Goal: Feedback & Contribution: Contribute content

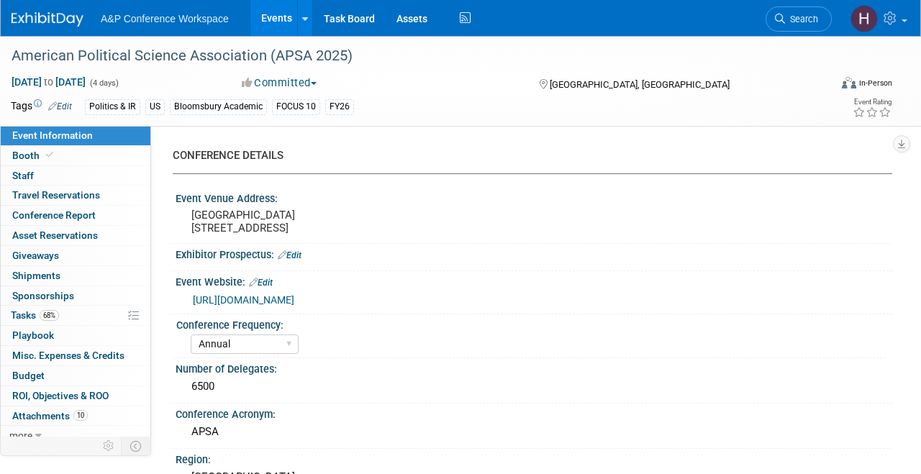
select select "Annual"
select select "Level 2"
select select "In-Person Booth"
select select "Politics & International Relations"
select select "Bloomsbury Academic"
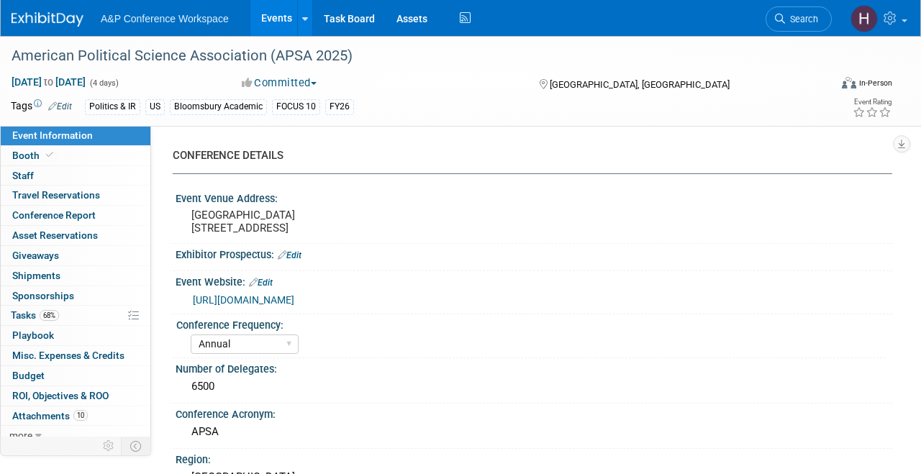
select select "[PERSON_NAME]"
select select "Networking/Commissioning"
click at [58, 317] on span "68%" at bounding box center [49, 315] width 19 height 11
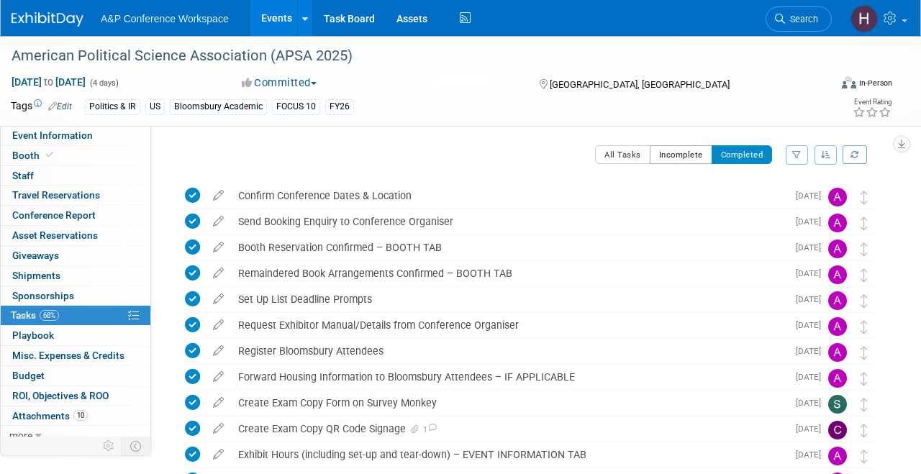
click at [672, 155] on button "Incomplete" at bounding box center [681, 154] width 63 height 19
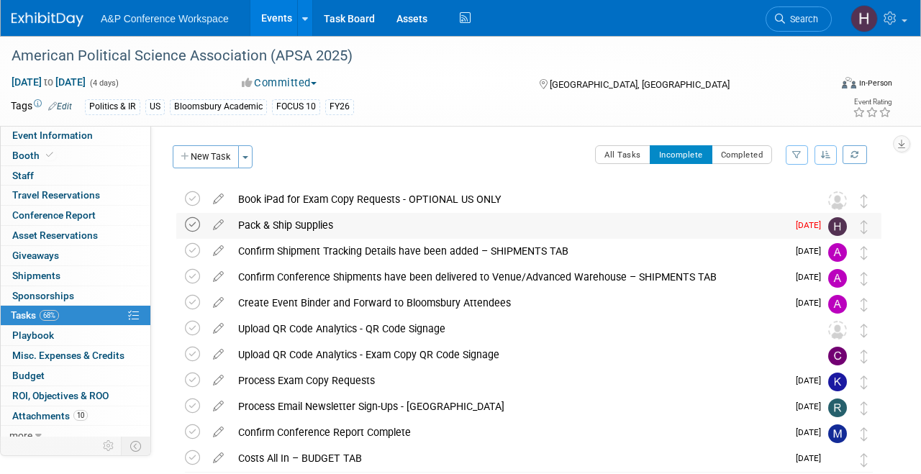
click at [199, 222] on icon at bounding box center [192, 224] width 15 height 15
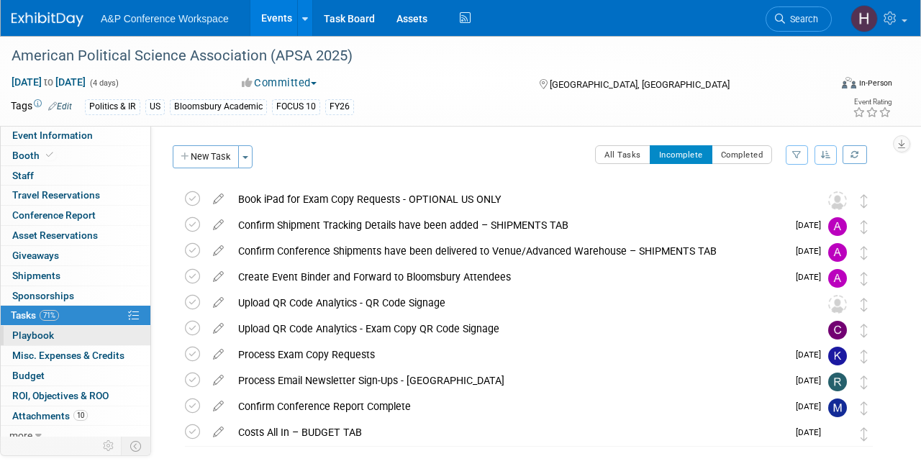
scroll to position [9, 0]
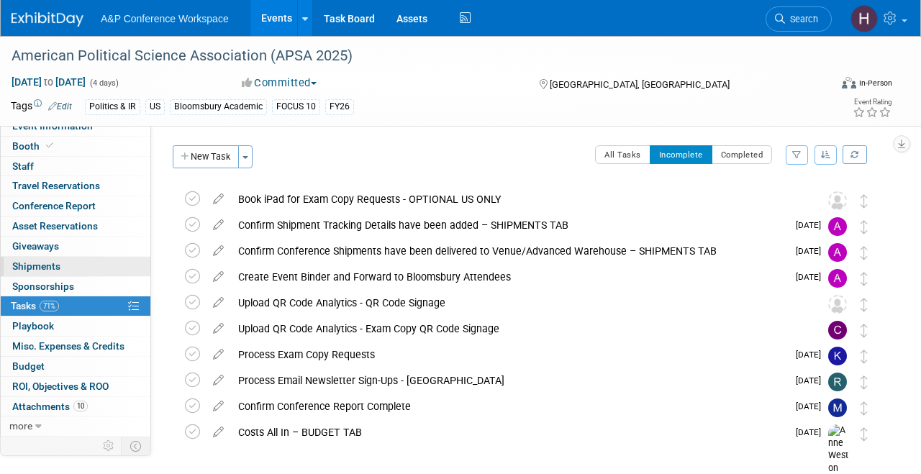
click at [41, 261] on span "Shipments 0" at bounding box center [36, 267] width 48 height 12
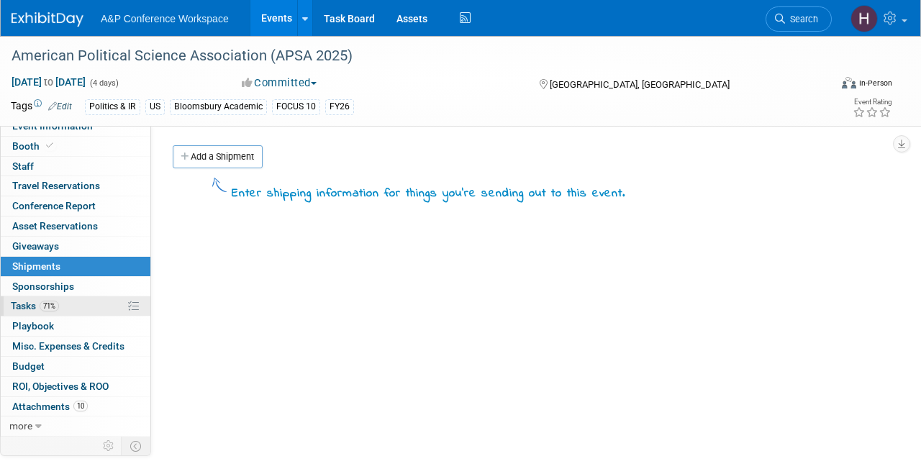
click at [79, 312] on link "71% Tasks 71%" at bounding box center [76, 305] width 150 height 19
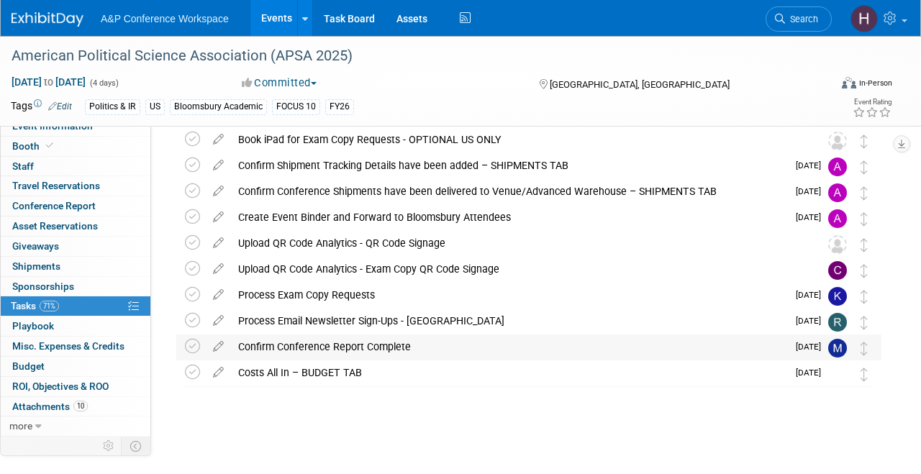
scroll to position [0, 0]
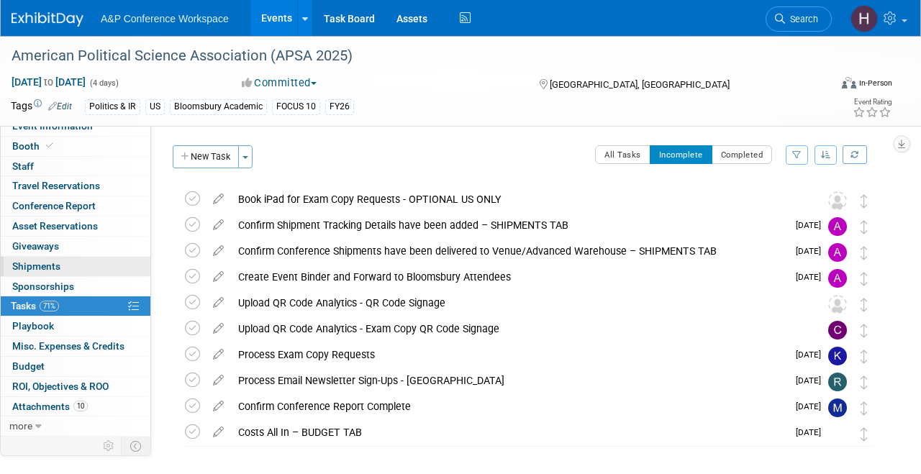
click at [63, 267] on link "0 Shipments 0" at bounding box center [76, 266] width 150 height 19
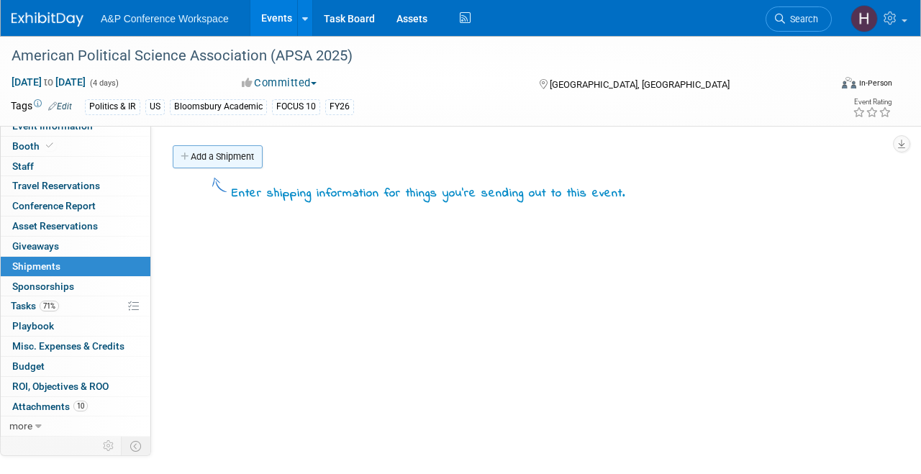
click at [224, 158] on link "Add a Shipment" at bounding box center [218, 156] width 90 height 23
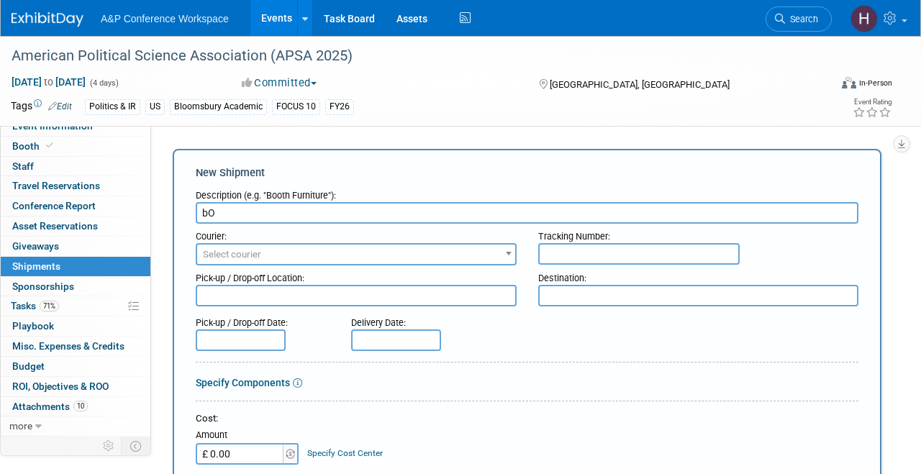
type input "b"
type input "Booth Supplies & PODs"
click at [257, 249] on span "Select courier" at bounding box center [232, 254] width 58 height 11
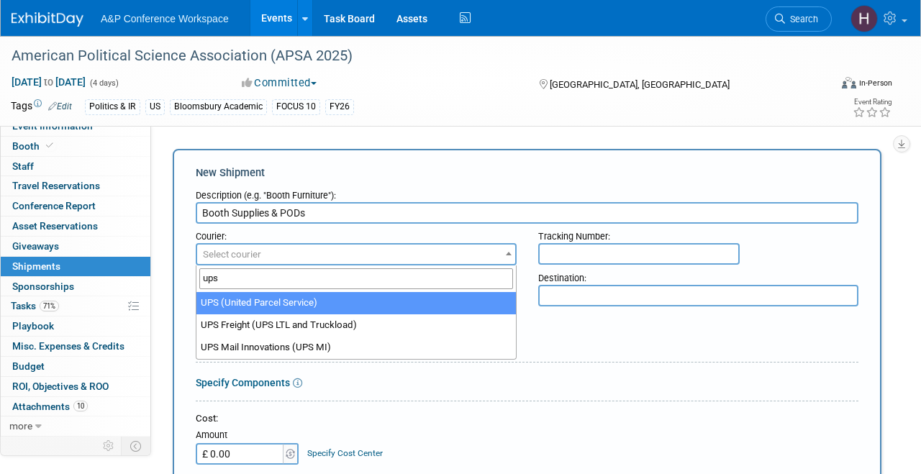
type input "ups"
select select "508"
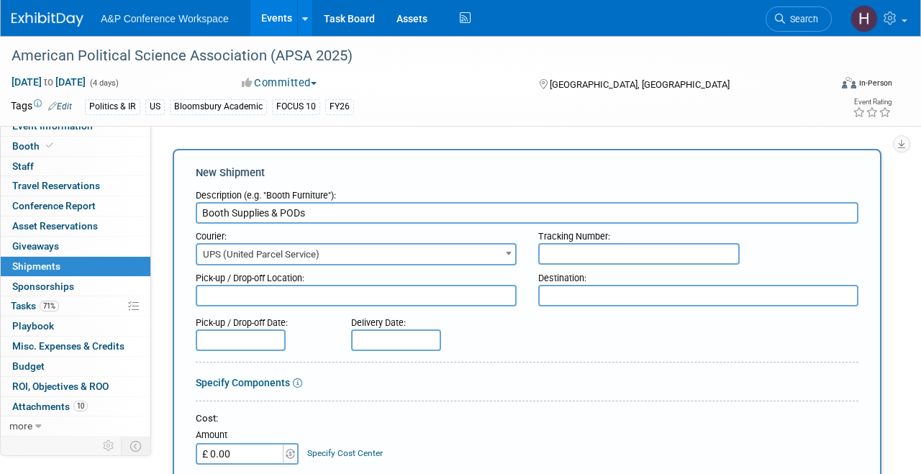
click at [627, 253] on input "text" at bounding box center [638, 254] width 201 height 22
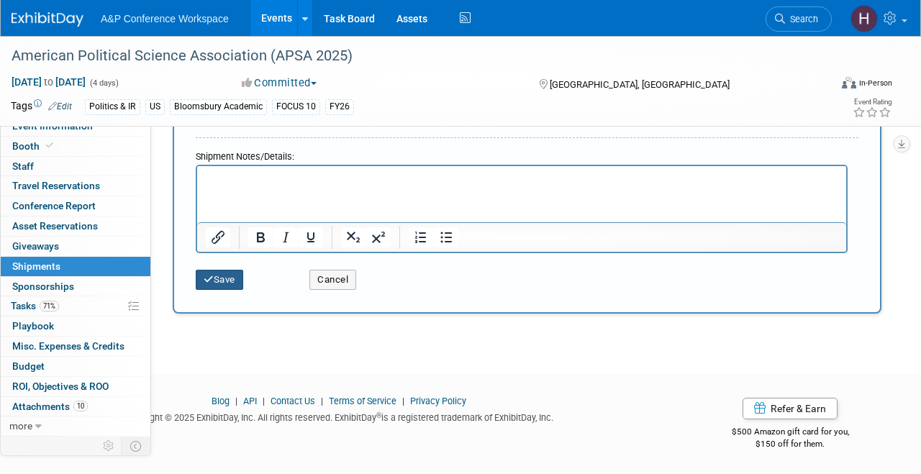
type input "786Y0XVLWBP"
click at [218, 273] on button "Save" at bounding box center [219, 280] width 47 height 20
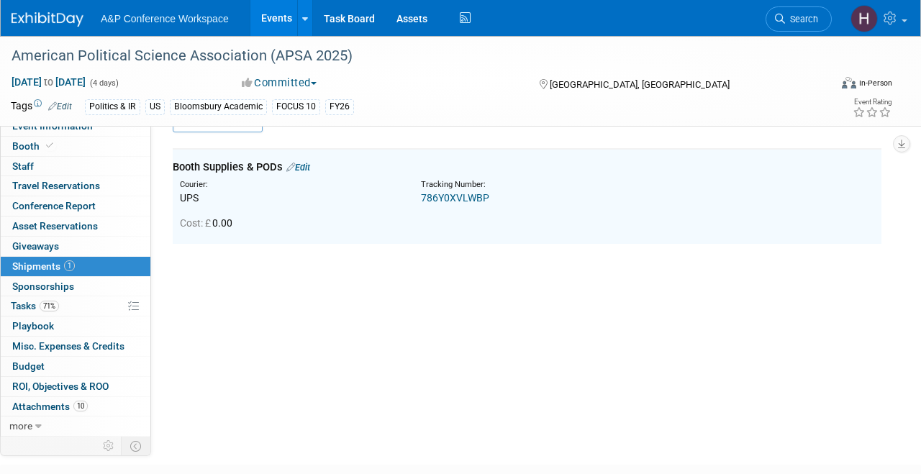
scroll to position [32, 0]
click at [453, 207] on link "786Y0XVLWBP" at bounding box center [455, 202] width 68 height 12
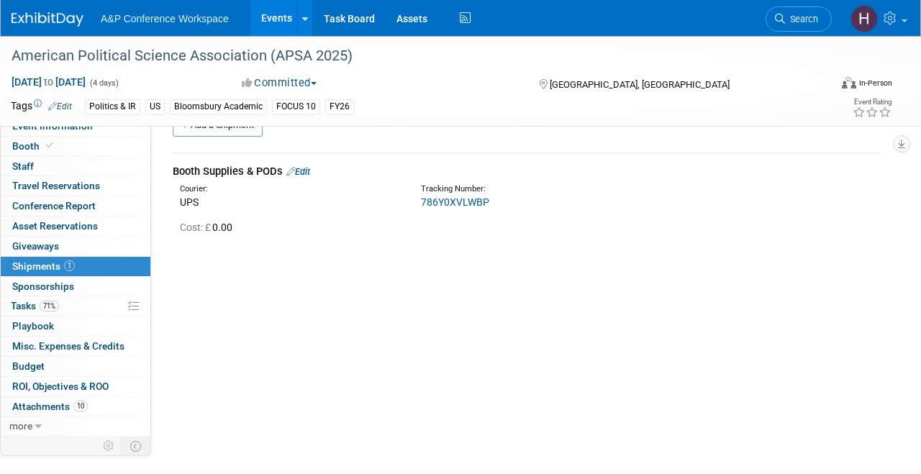
click at [309, 171] on link "Edit" at bounding box center [298, 171] width 24 height 11
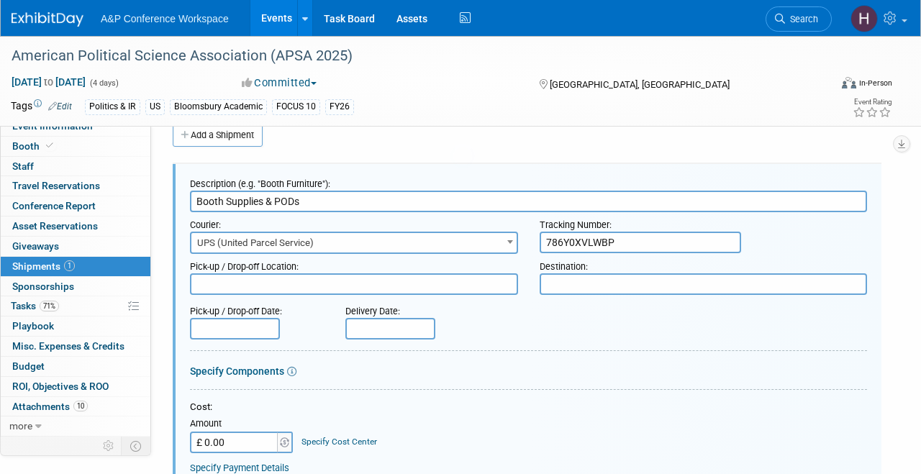
scroll to position [0, 0]
drag, startPoint x: 618, startPoint y: 248, endPoint x: 516, endPoint y: 234, distance: 103.2
click at [516, 234] on div "Courier: 007EX 17 Post Service (17PostService) 2GO (Negros Navigation) 360 Lion…" at bounding box center [528, 233] width 699 height 42
paste input "1Z 786 YOX 67 9840 0028"
click at [560, 237] on input "1Z 786 YOX 67 9840 0028" at bounding box center [640, 243] width 201 height 22
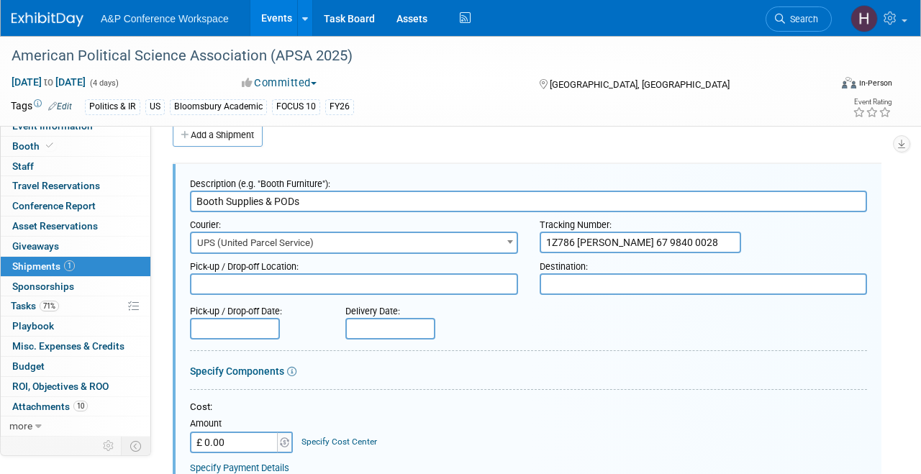
click at [579, 242] on input "1Z786 YOX 67 9840 0028" at bounding box center [640, 243] width 201 height 22
click at [596, 242] on input "1Z786YOX 67 9840 0028" at bounding box center [640, 243] width 201 height 22
click at [608, 240] on input "1Z786YOX67 9840 0028" at bounding box center [640, 243] width 201 height 22
click at [630, 240] on input "1Z786YOX679840 0028" at bounding box center [640, 243] width 201 height 22
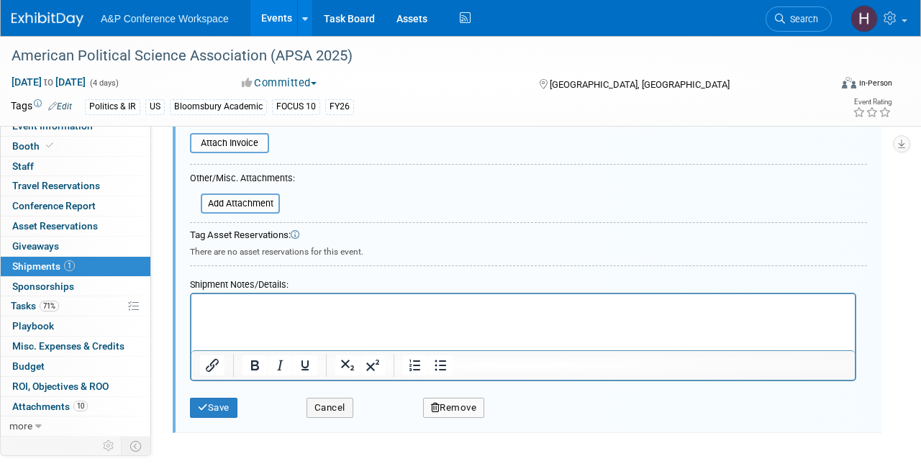
scroll to position [374, 0]
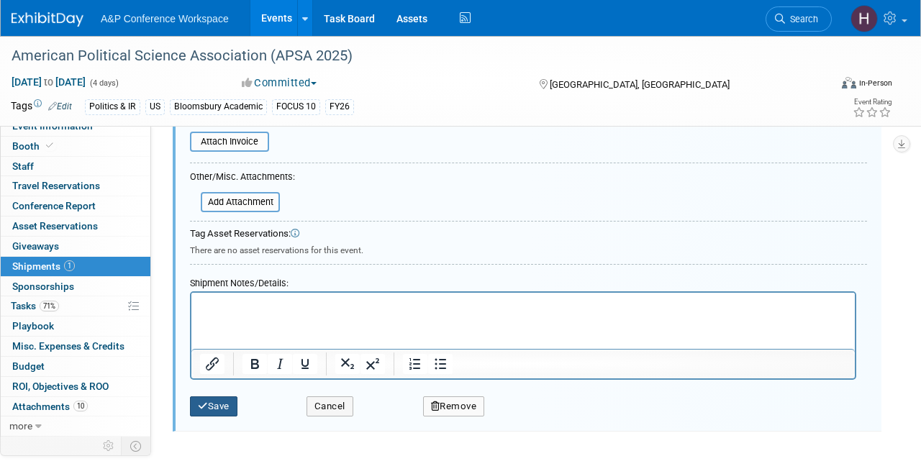
type input "1Z786YOX6798400028"
click at [228, 402] on button "Save" at bounding box center [213, 407] width 47 height 20
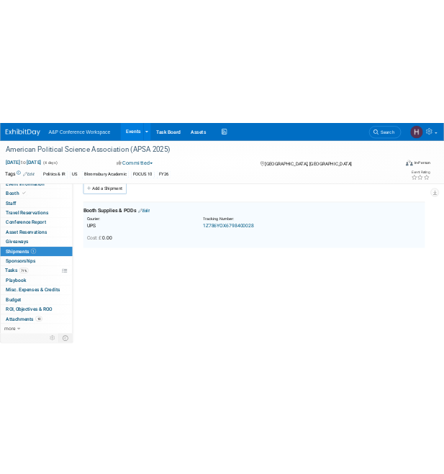
scroll to position [0, 0]
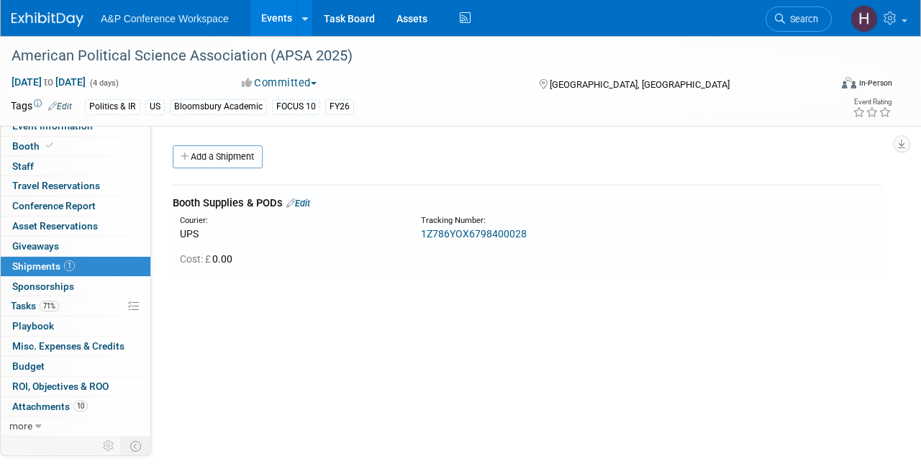
click at [451, 237] on link "1Z786YOX6798400028" at bounding box center [474, 234] width 106 height 12
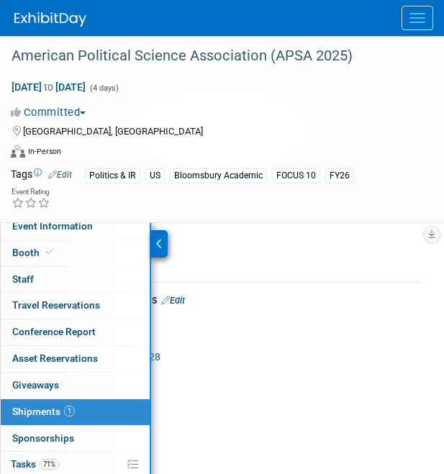
click at [193, 264] on div "Add a Shipment" at bounding box center [238, 256] width 389 height 27
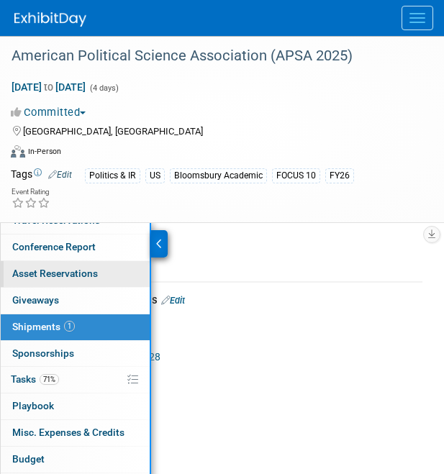
scroll to position [104, 0]
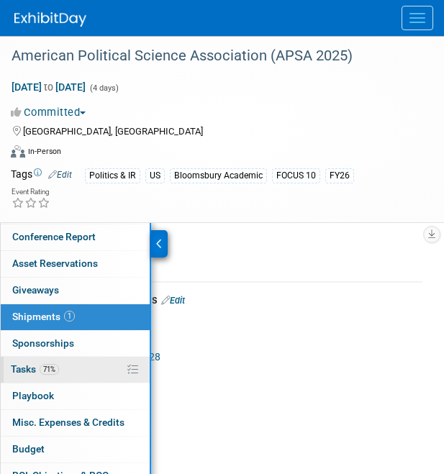
click at [69, 374] on link "71% Tasks 71%" at bounding box center [75, 370] width 149 height 26
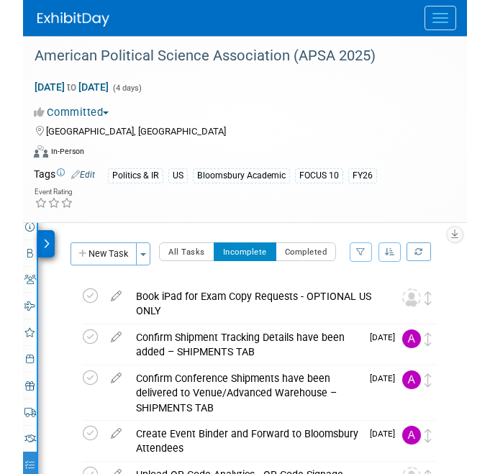
scroll to position [0, 0]
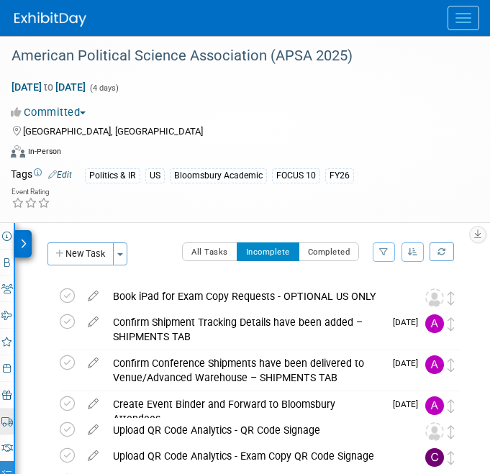
click at [11, 417] on icon at bounding box center [7, 421] width 12 height 9
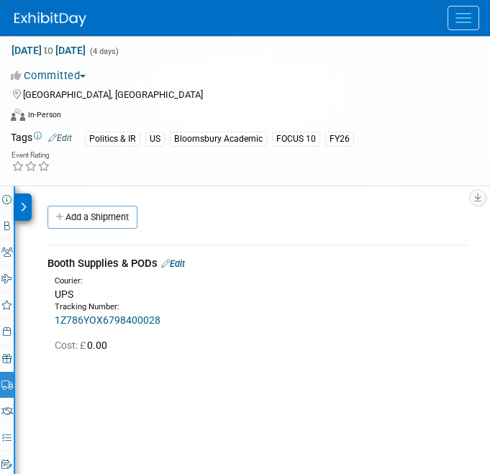
scroll to position [37, 0]
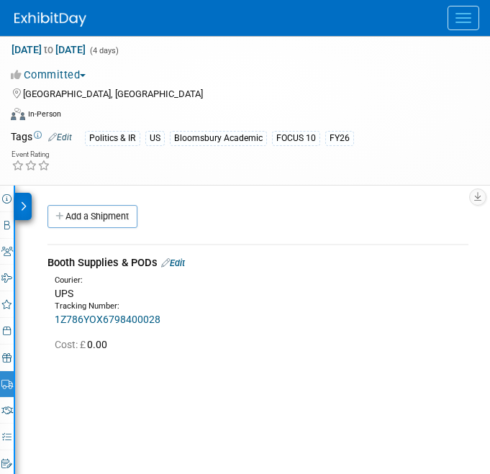
click at [181, 261] on link "Edit" at bounding box center [173, 263] width 24 height 11
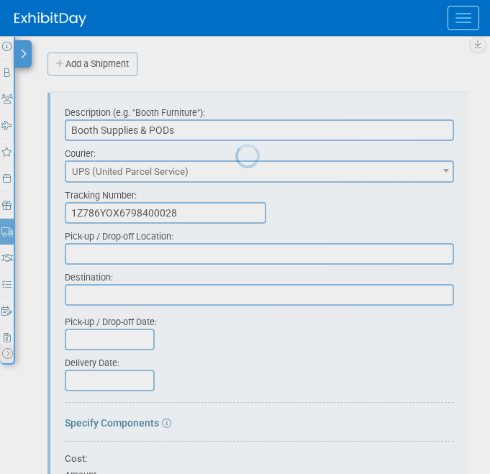
scroll to position [0, 0]
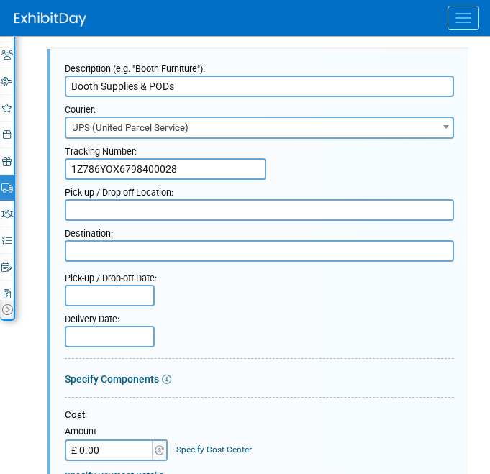
click at [114, 161] on input "1Z786YOX6798400028" at bounding box center [165, 169] width 201 height 22
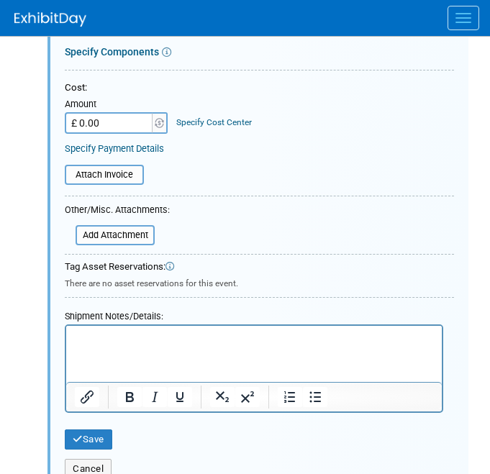
scroll to position [585, 0]
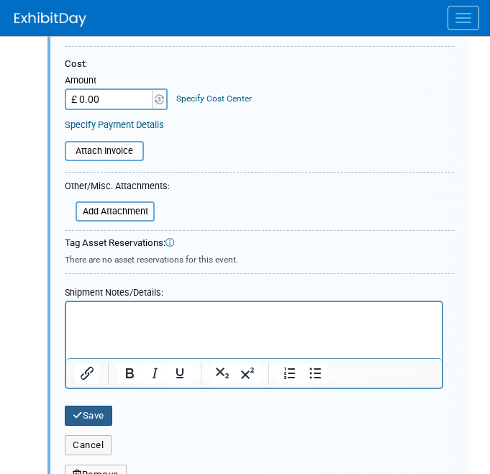
type input "1Z786Y0X6798400028"
click at [102, 410] on button "Save" at bounding box center [88, 416] width 47 height 20
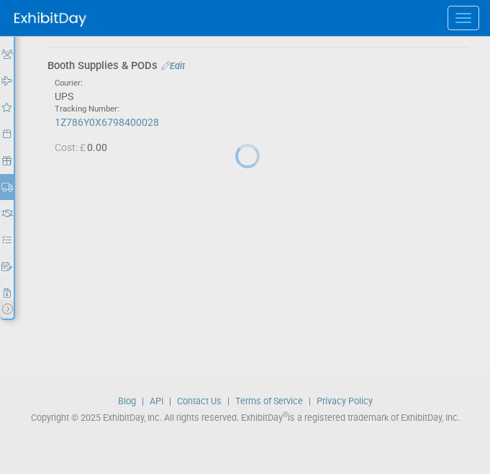
scroll to position [233, 0]
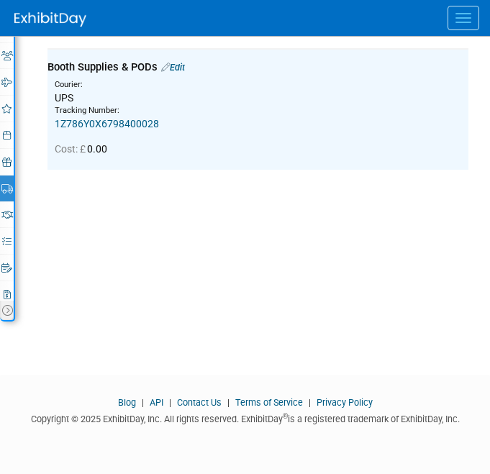
click at [124, 118] on link "1Z786Y0X6798400028" at bounding box center [107, 124] width 104 height 12
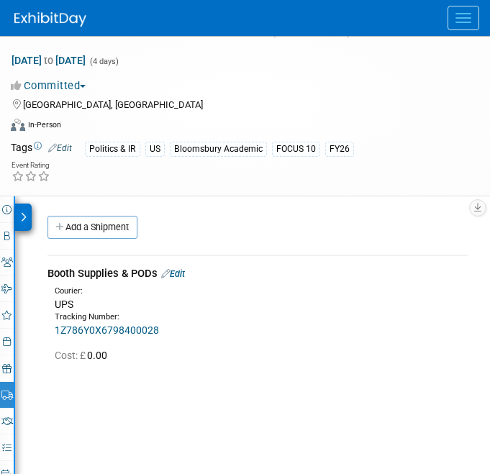
scroll to position [0, 0]
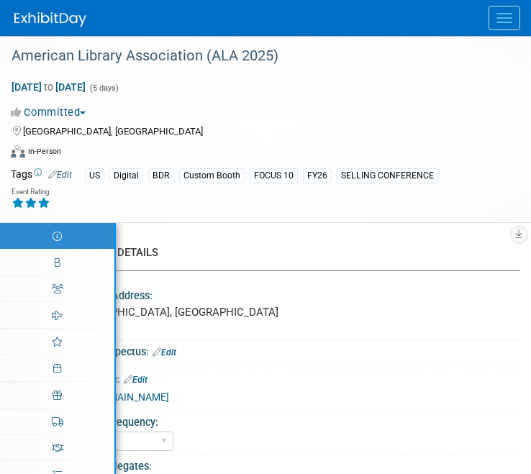
select select "Annual"
select select "Level 1"
select select "In-Person Booth"
select select "Libraries"
select select "Bloomsbury Digital Resources"
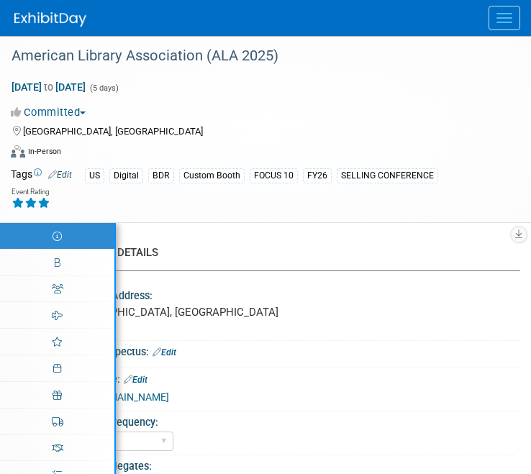
select select "[PERSON_NAME]"
select select "BDR Product Awareness and Trial Generation​"
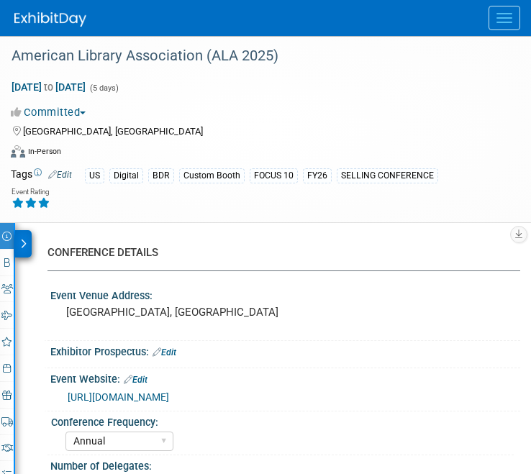
click at [492, 19] on button "Menu" at bounding box center [505, 18] width 32 height 24
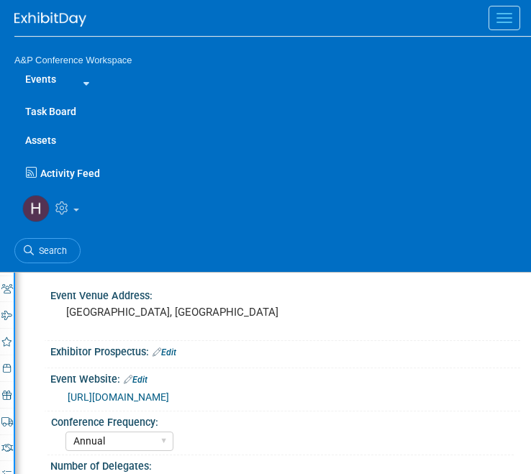
click at [38, 142] on link "Assets" at bounding box center [272, 140] width 517 height 29
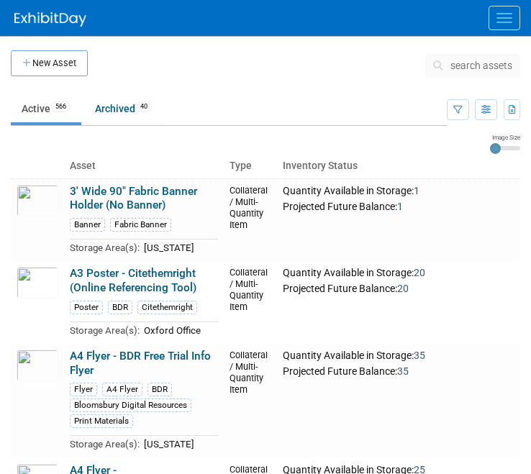
click at [490, 65] on span "search assets" at bounding box center [481, 66] width 62 height 12
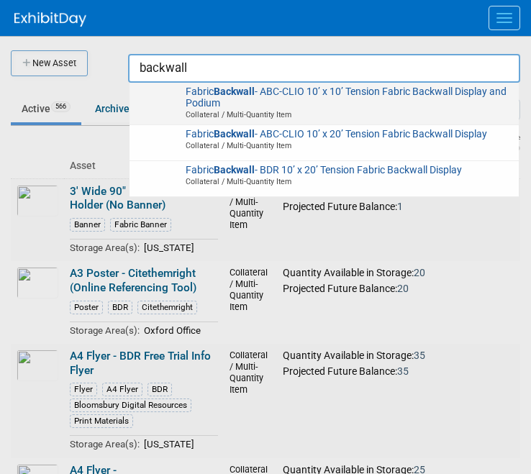
click at [353, 107] on span "Fabric Backwall - ABC-CLIO 10’ x 10’ Tension Fabric Backwall Display and Podium…" at bounding box center [324, 103] width 375 height 35
type input "Fabric Backwall - ABC-CLIO 10’ x 10’ Tension Fabric Backwall Display and Podium"
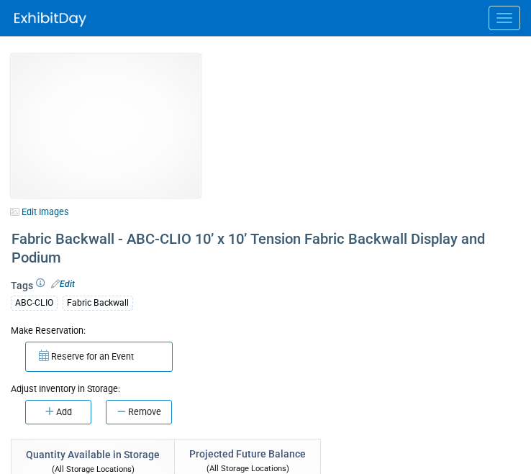
select select "[US_STATE]"
select select "BDR - Schools"
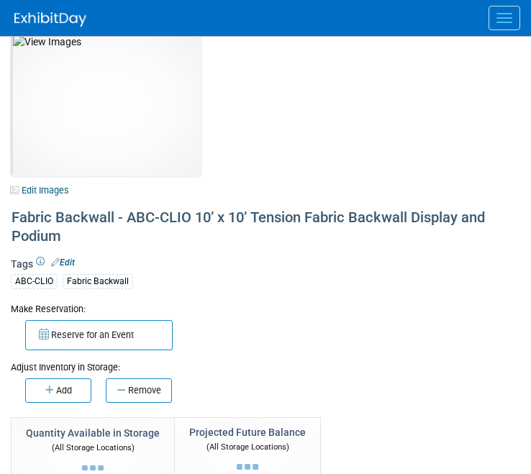
scroll to position [24, 0]
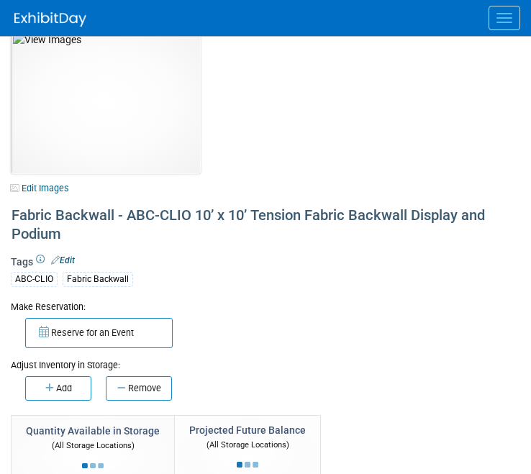
click at [75, 256] on link "Edit" at bounding box center [63, 260] width 24 height 10
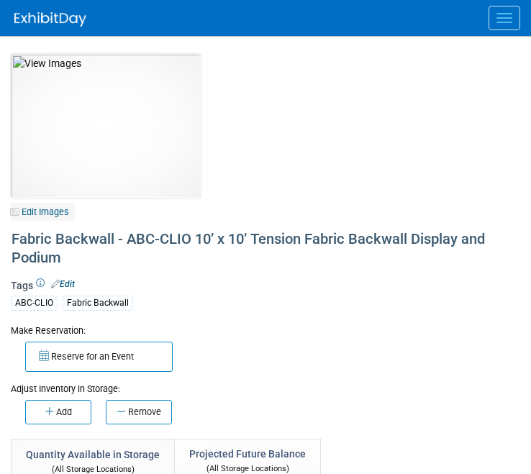
click at [53, 204] on link "Edit Images" at bounding box center [43, 212] width 64 height 18
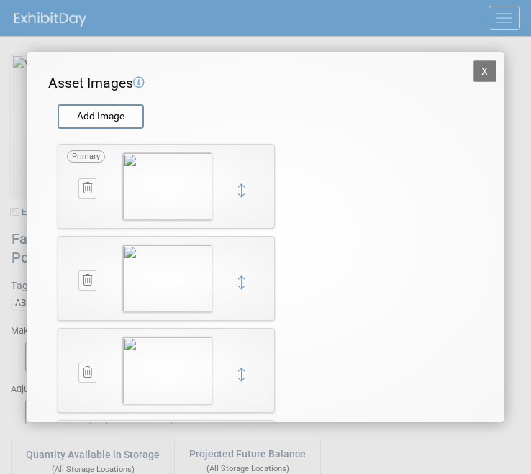
click at [86, 181] on button at bounding box center [87, 187] width 18 height 19
click at [84, 199] on button "button" at bounding box center [80, 204] width 25 height 19
click at [118, 121] on input "file" at bounding box center [56, 117] width 171 height 22
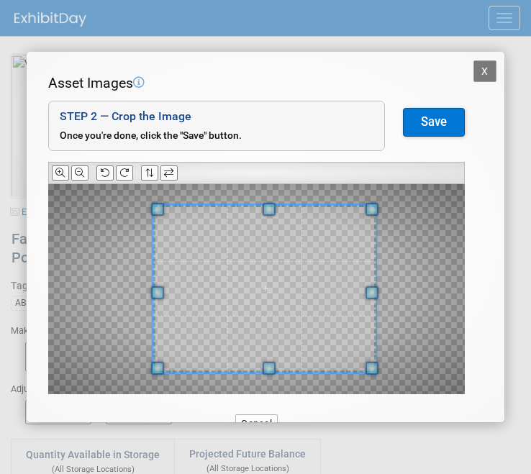
click at [278, 253] on span at bounding box center [264, 289] width 223 height 168
click at [343, 232] on span at bounding box center [265, 289] width 223 height 168
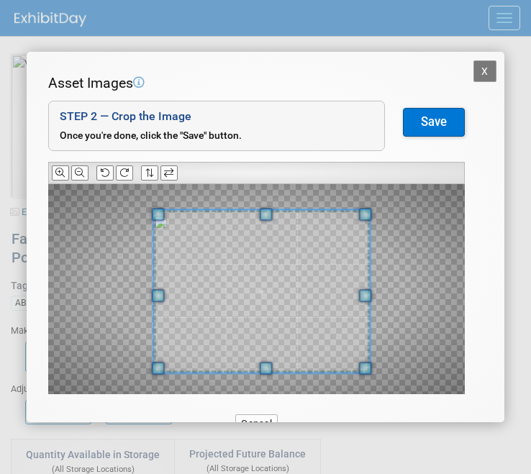
click at [369, 215] on span at bounding box center [365, 214] width 13 height 13
click at [150, 213] on div at bounding box center [256, 289] width 417 height 210
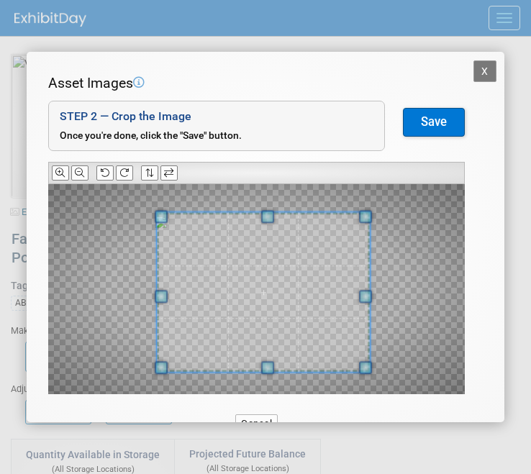
click at [160, 215] on span at bounding box center [161, 216] width 13 height 13
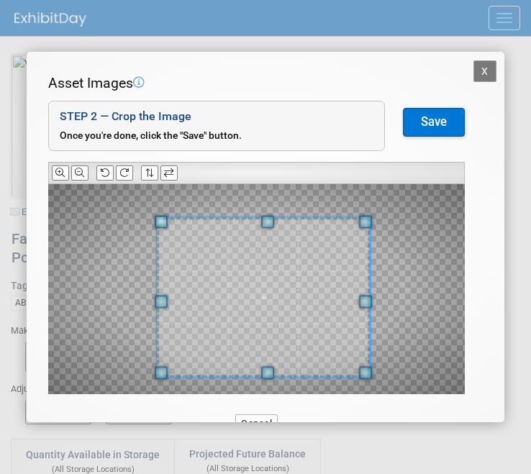
click at [216, 302] on span at bounding box center [263, 297] width 213 height 160
click at [431, 126] on button "Save" at bounding box center [434, 122] width 62 height 29
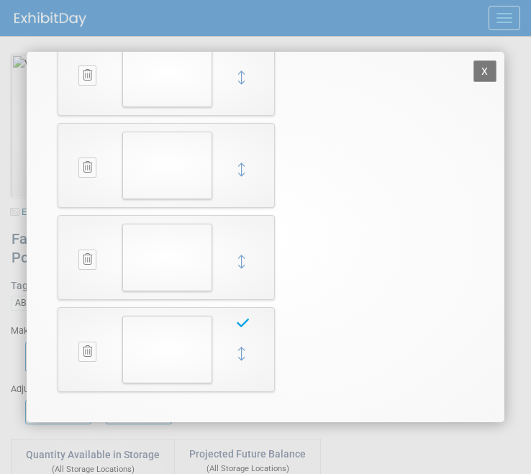
scroll to position [207, 0]
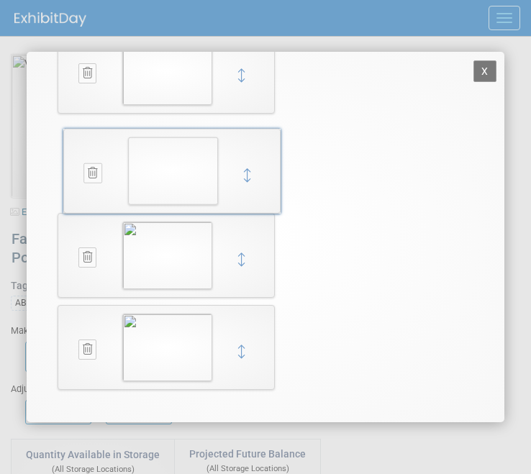
drag, startPoint x: 242, startPoint y: 350, endPoint x: 247, endPoint y: 137, distance: 213.1
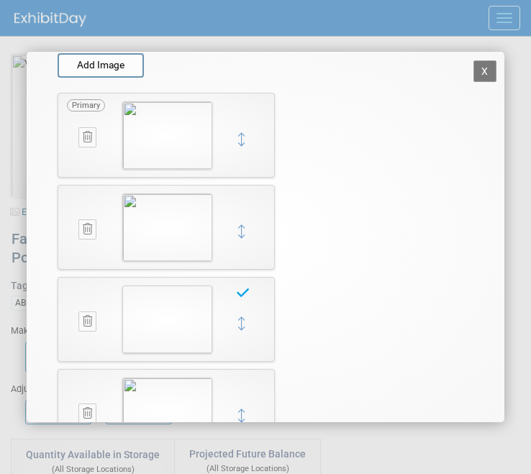
scroll to position [17, 0]
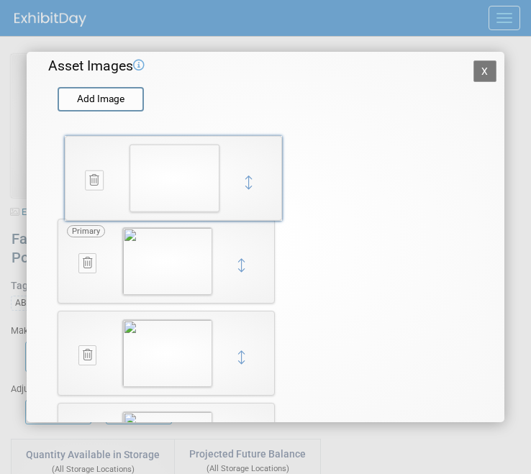
drag, startPoint x: 243, startPoint y: 361, endPoint x: 248, endPoint y: 188, distance: 173.5
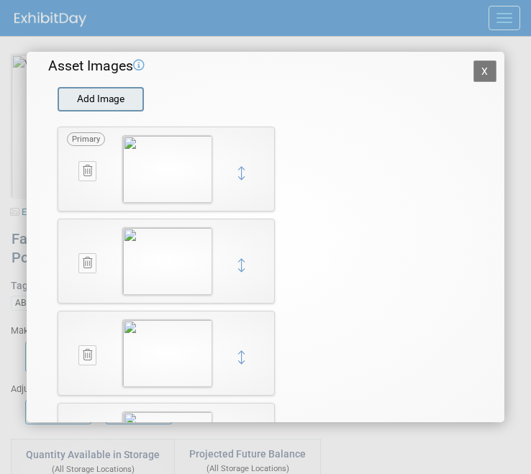
click at [105, 105] on input "file" at bounding box center [56, 100] width 171 height 22
click at [107, 102] on input "file" at bounding box center [56, 100] width 171 height 22
type input "C:\fakepath\ABC-CLIO Backwall.jpg"
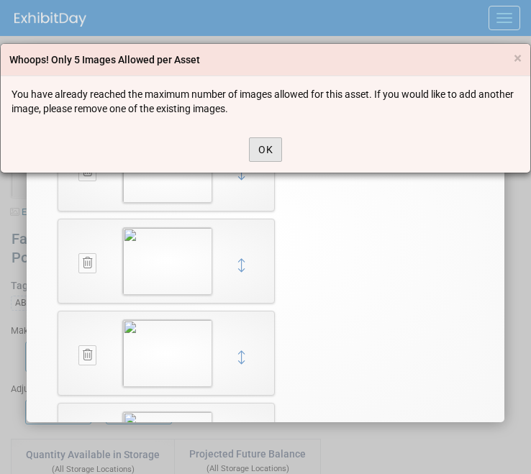
click at [263, 147] on button "OK" at bounding box center [265, 149] width 33 height 24
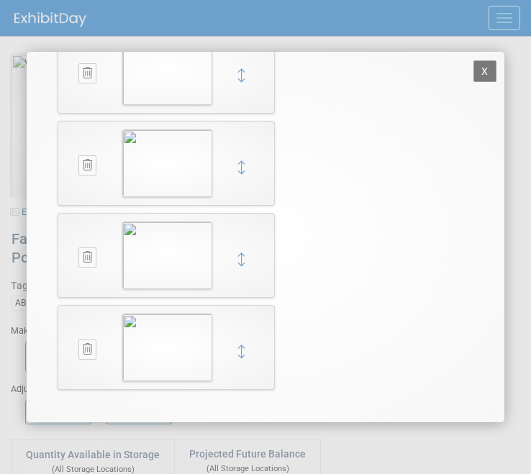
scroll to position [0, 0]
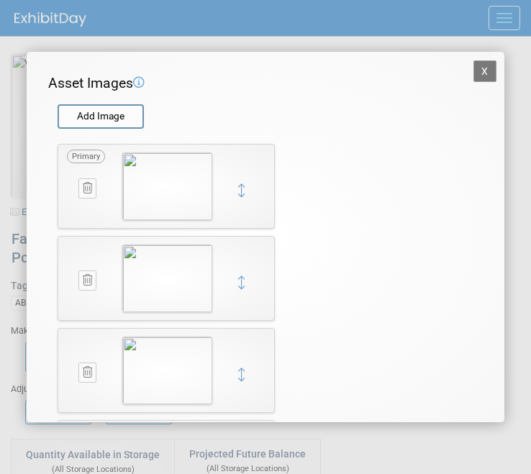
click at [486, 75] on button "X" at bounding box center [485, 71] width 23 height 22
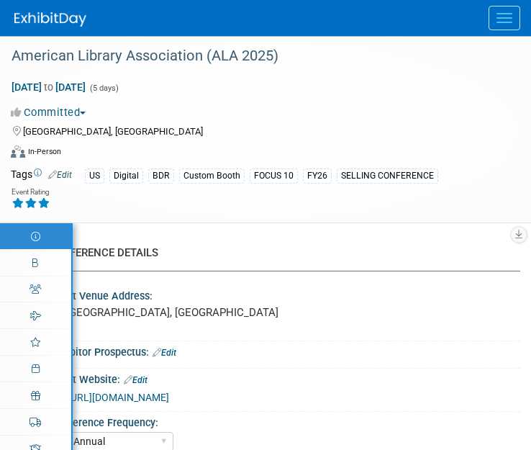
select select "Annual"
select select "Level 1"
select select "In-Person Booth"
select select "Libraries"
select select "Bloomsbury Digital Resources"
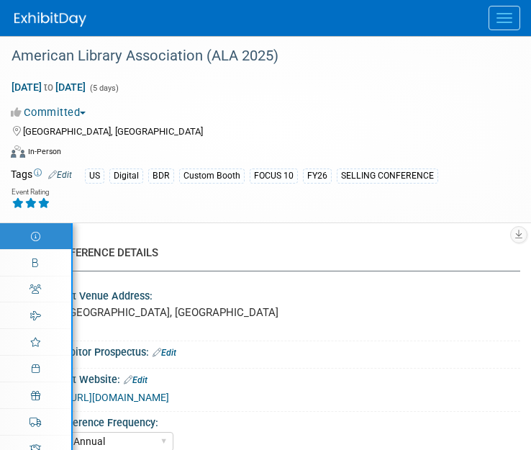
select select "[PERSON_NAME]"
select select "BDR Product Awareness and Trial Generation​"
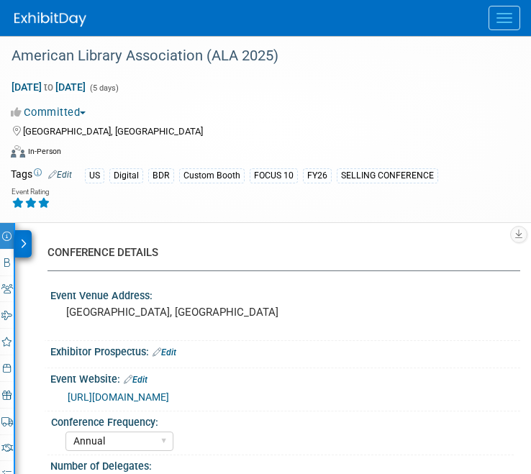
click at [512, 21] on button "Menu" at bounding box center [505, 18] width 32 height 24
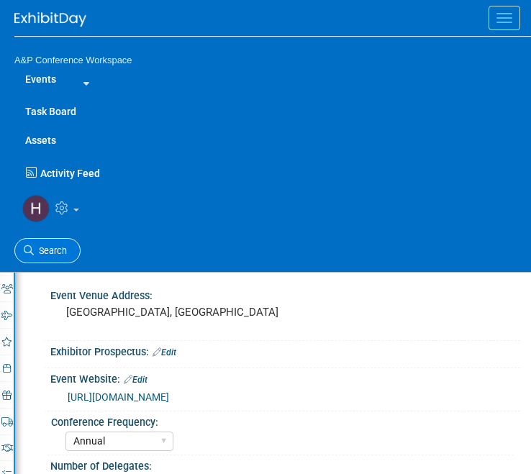
click at [60, 246] on span "Search" at bounding box center [50, 250] width 33 height 11
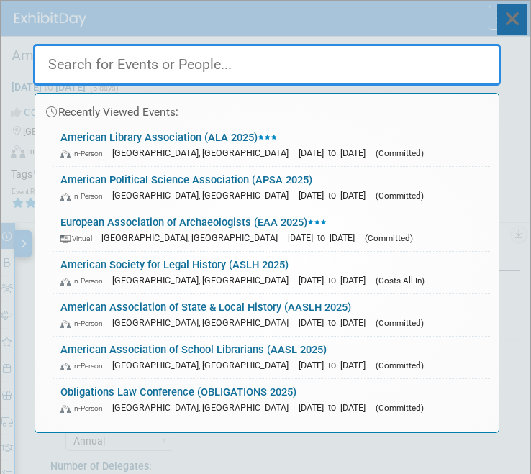
click at [504, 26] on icon at bounding box center [512, 20] width 30 height 32
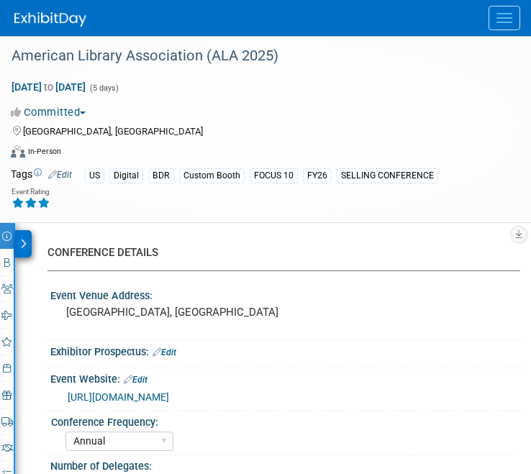
click at [499, 10] on button "Menu" at bounding box center [505, 18] width 32 height 24
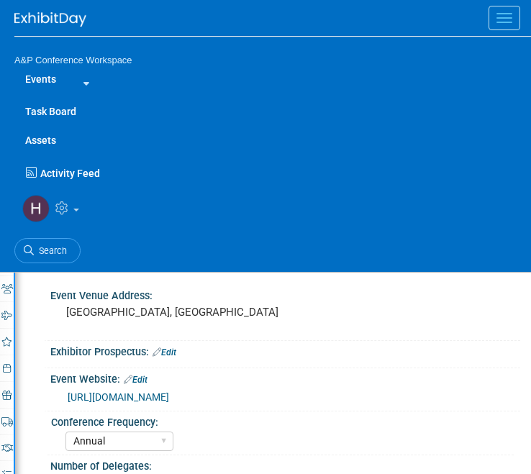
click at [58, 144] on link "Assets" at bounding box center [272, 140] width 517 height 29
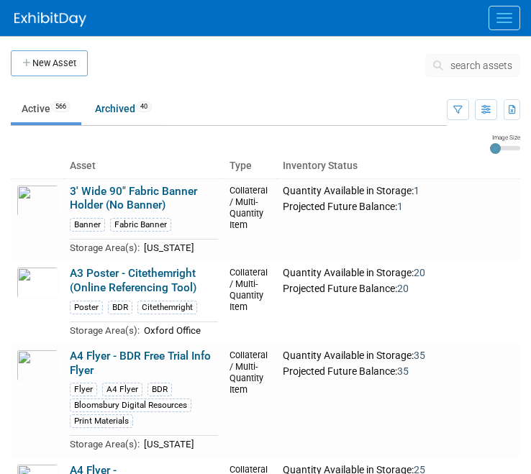
click at [452, 65] on span "search assets" at bounding box center [481, 66] width 62 height 12
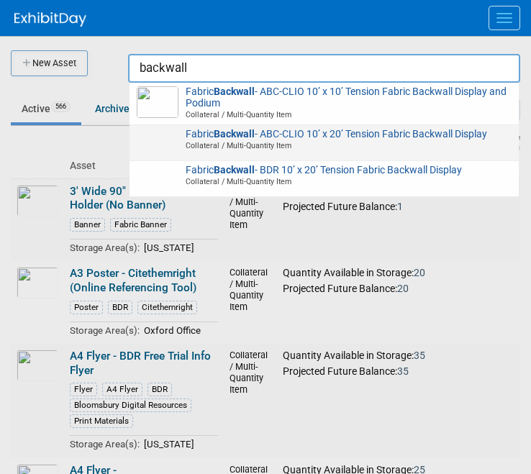
click at [374, 142] on span "Collateral / Multi-Quantity Item" at bounding box center [326, 145] width 371 height 10
type input "Fabric Backwall - ABC-CLIO 10’ x 20’ Tension Fabric Backwall Display"
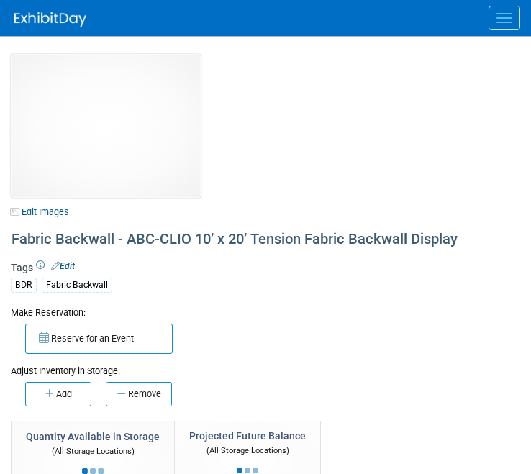
select select "[US_STATE]"
select select "BDR - Schools"
click at [180, 171] on img at bounding box center [106, 126] width 190 height 144
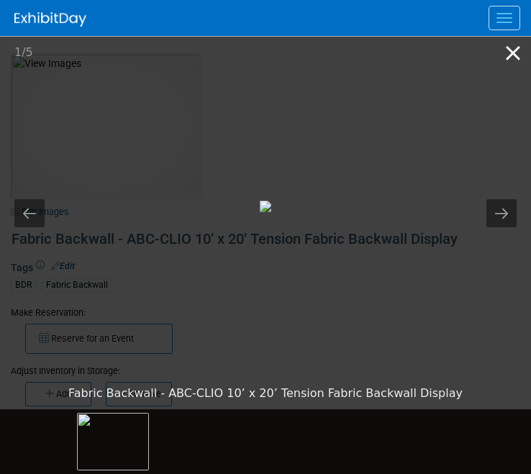
click at [520, 63] on button "Close gallery" at bounding box center [513, 53] width 36 height 34
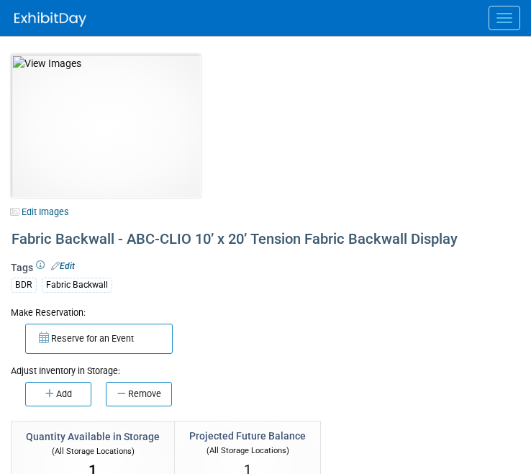
click at [65, 265] on link "Edit" at bounding box center [63, 266] width 24 height 10
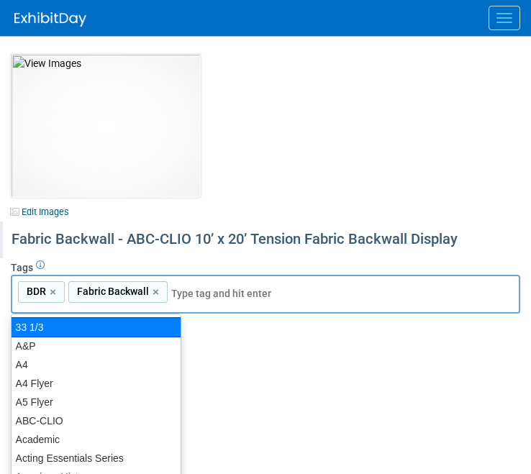
click at [174, 255] on div "Fabric Backwall - ABC-CLIO 10’ x 20’ Tension Fabric Backwall Display" at bounding box center [265, 240] width 531 height 37
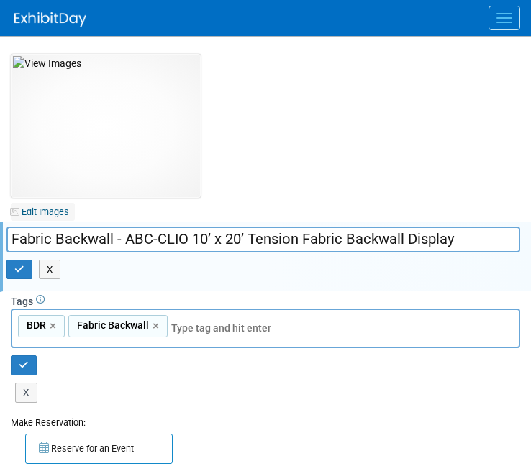
click at [62, 212] on link "Edit Images" at bounding box center [43, 212] width 64 height 18
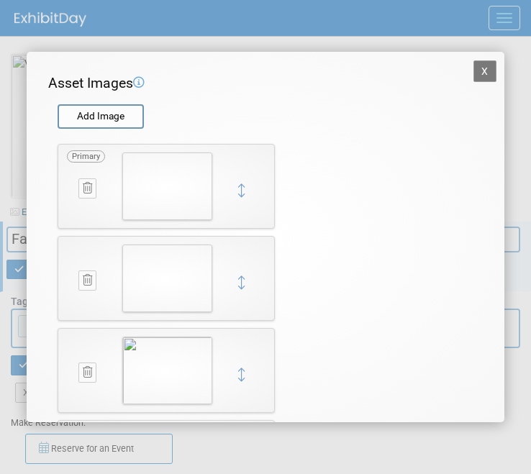
click at [86, 179] on button at bounding box center [87, 187] width 18 height 19
click at [85, 211] on button "button" at bounding box center [80, 204] width 25 height 19
click at [84, 187] on icon at bounding box center [87, 188] width 9 height 11
click at [76, 202] on icon "button" at bounding box center [80, 204] width 9 height 9
click at [105, 118] on input "file" at bounding box center [56, 117] width 171 height 22
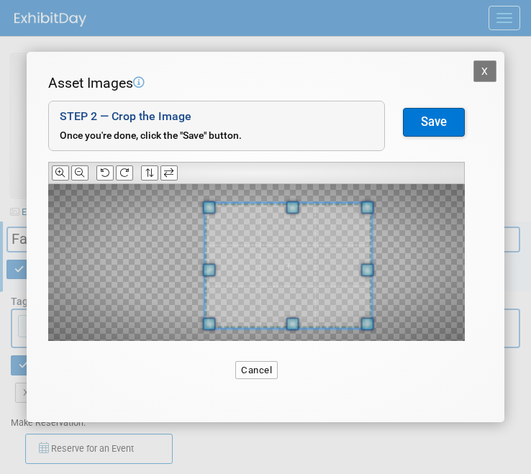
click at [337, 293] on span at bounding box center [288, 265] width 167 height 125
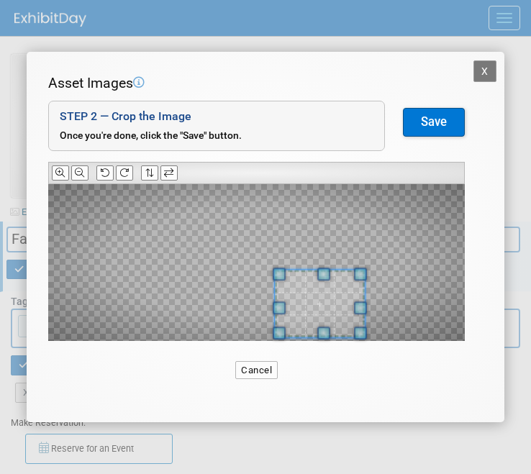
click at [410, 245] on div at bounding box center [256, 262] width 417 height 157
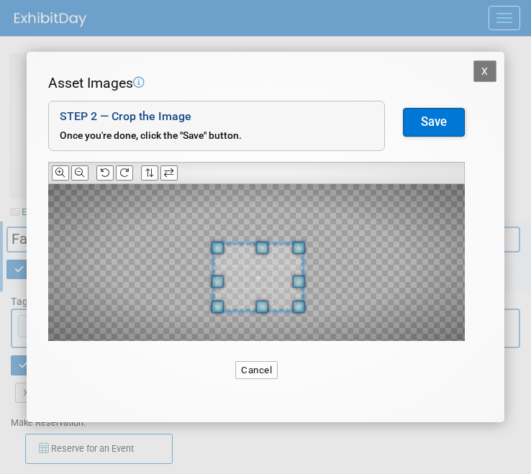
click at [268, 282] on span at bounding box center [258, 277] width 90 height 68
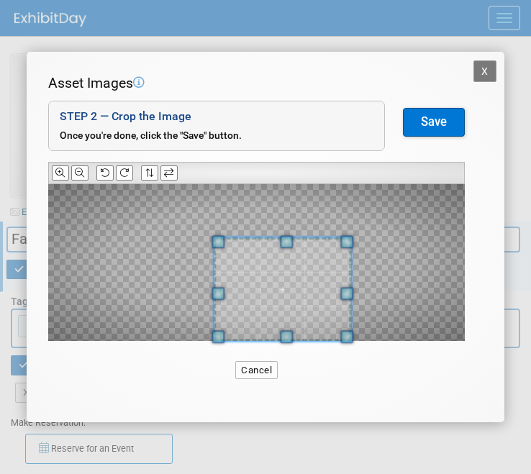
click at [393, 312] on div at bounding box center [256, 262] width 417 height 157
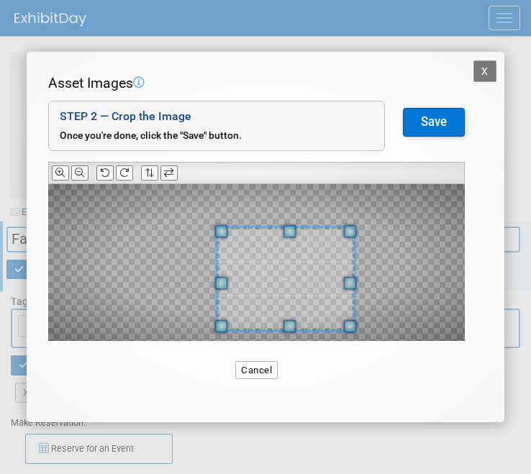
click at [294, 276] on span at bounding box center [285, 279] width 137 height 104
click at [342, 232] on span at bounding box center [348, 232] width 13 height 13
click at [329, 248] on span at bounding box center [287, 278] width 135 height 101
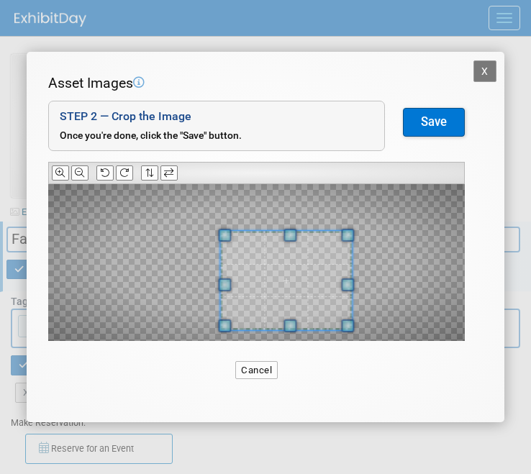
click at [350, 232] on span at bounding box center [347, 235] width 13 height 13
click at [268, 245] on span at bounding box center [286, 280] width 132 height 99
click at [223, 232] on span at bounding box center [224, 236] width 13 height 13
click at [253, 281] on span at bounding box center [286, 281] width 131 height 99
click at [429, 117] on button "Save" at bounding box center [434, 122] width 62 height 29
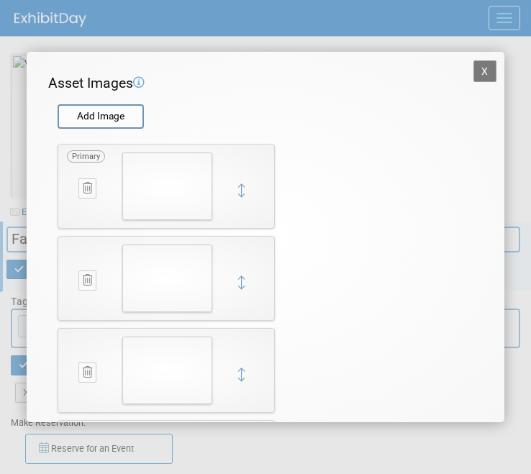
scroll to position [115, 0]
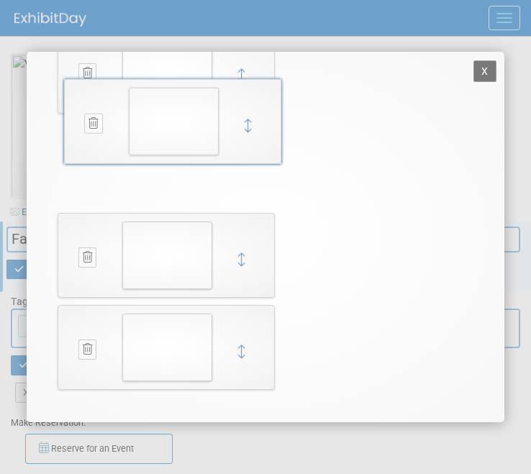
drag, startPoint x: 237, startPoint y: 350, endPoint x: 243, endPoint y: 124, distance: 226.8
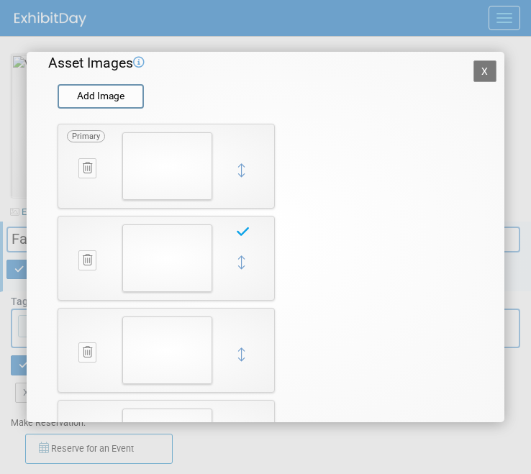
scroll to position [0, 0]
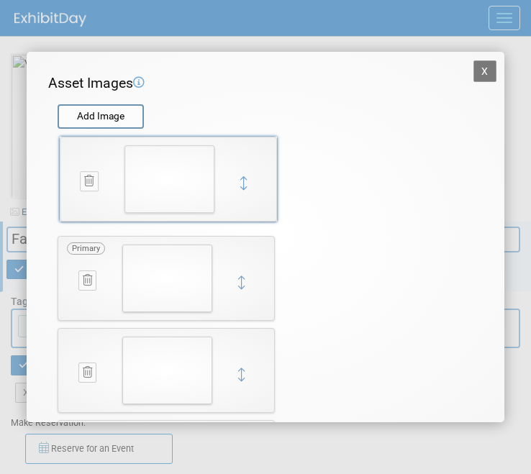
drag, startPoint x: 244, startPoint y: 285, endPoint x: 247, endPoint y: 183, distance: 102.2
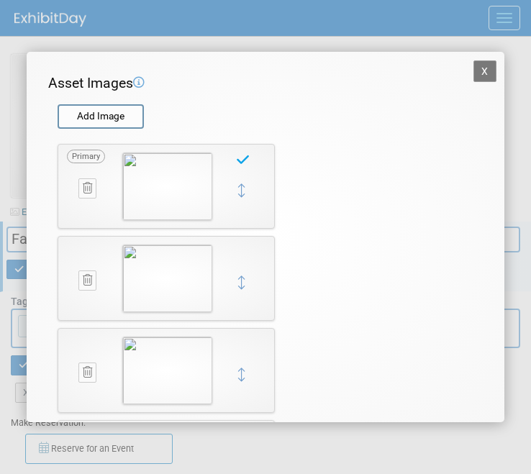
click at [488, 76] on button "X" at bounding box center [485, 71] width 23 height 22
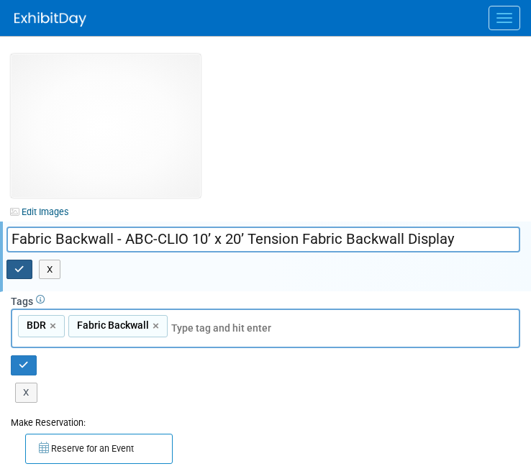
click at [27, 266] on button "button" at bounding box center [19, 270] width 26 height 20
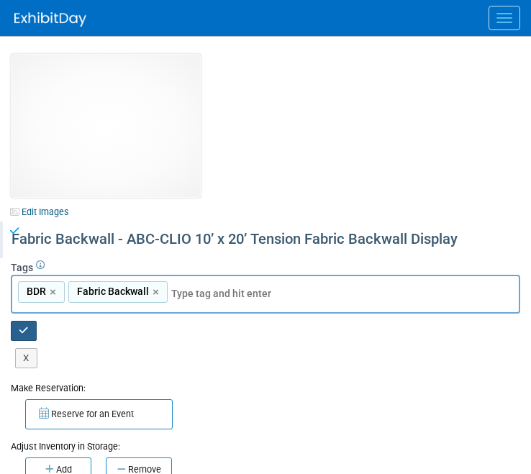
click at [29, 324] on button "button" at bounding box center [24, 331] width 26 height 20
